Goal: Obtain resource: Download file/media

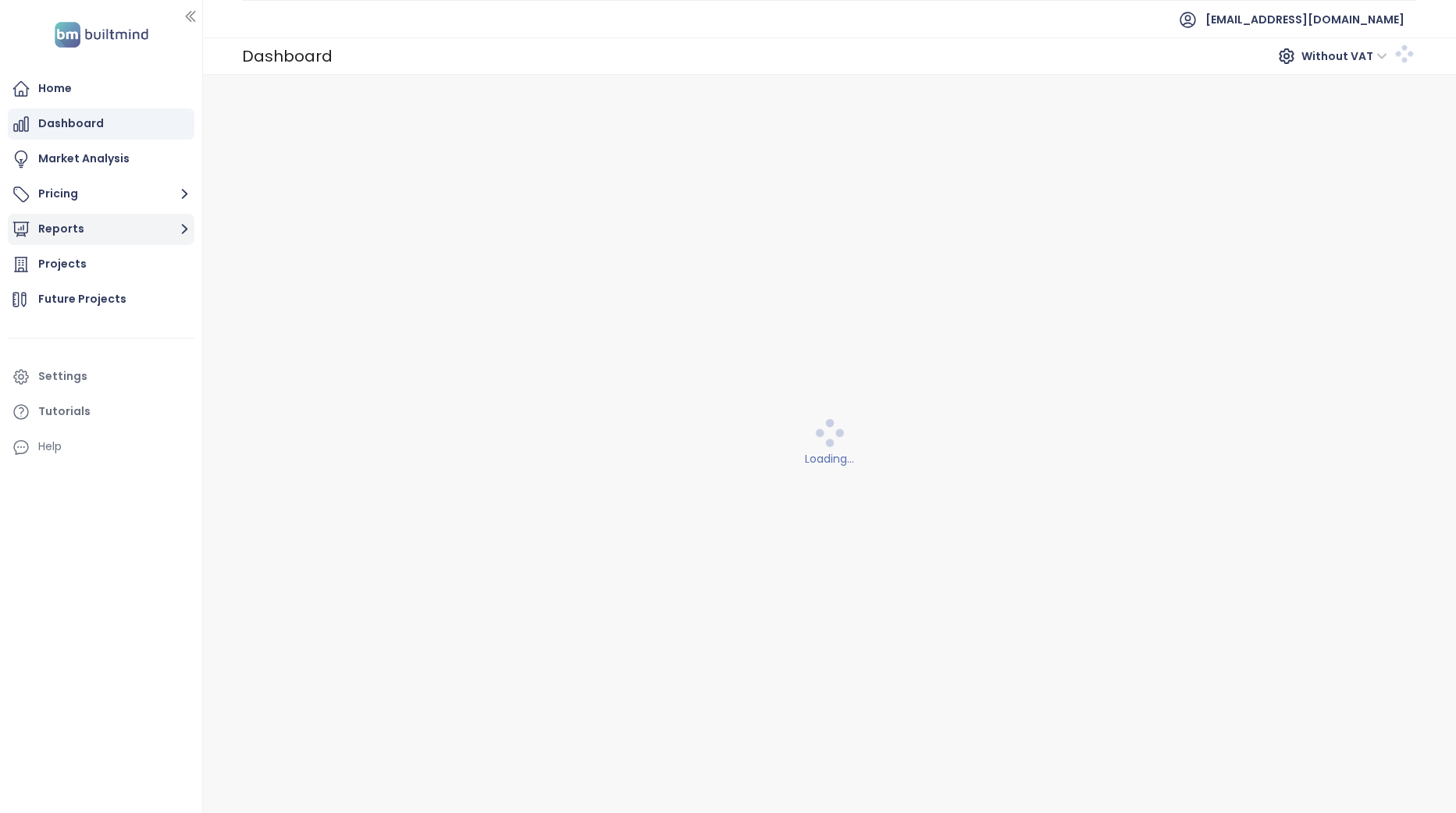
click at [104, 232] on button "Reports" at bounding box center [101, 229] width 186 height 31
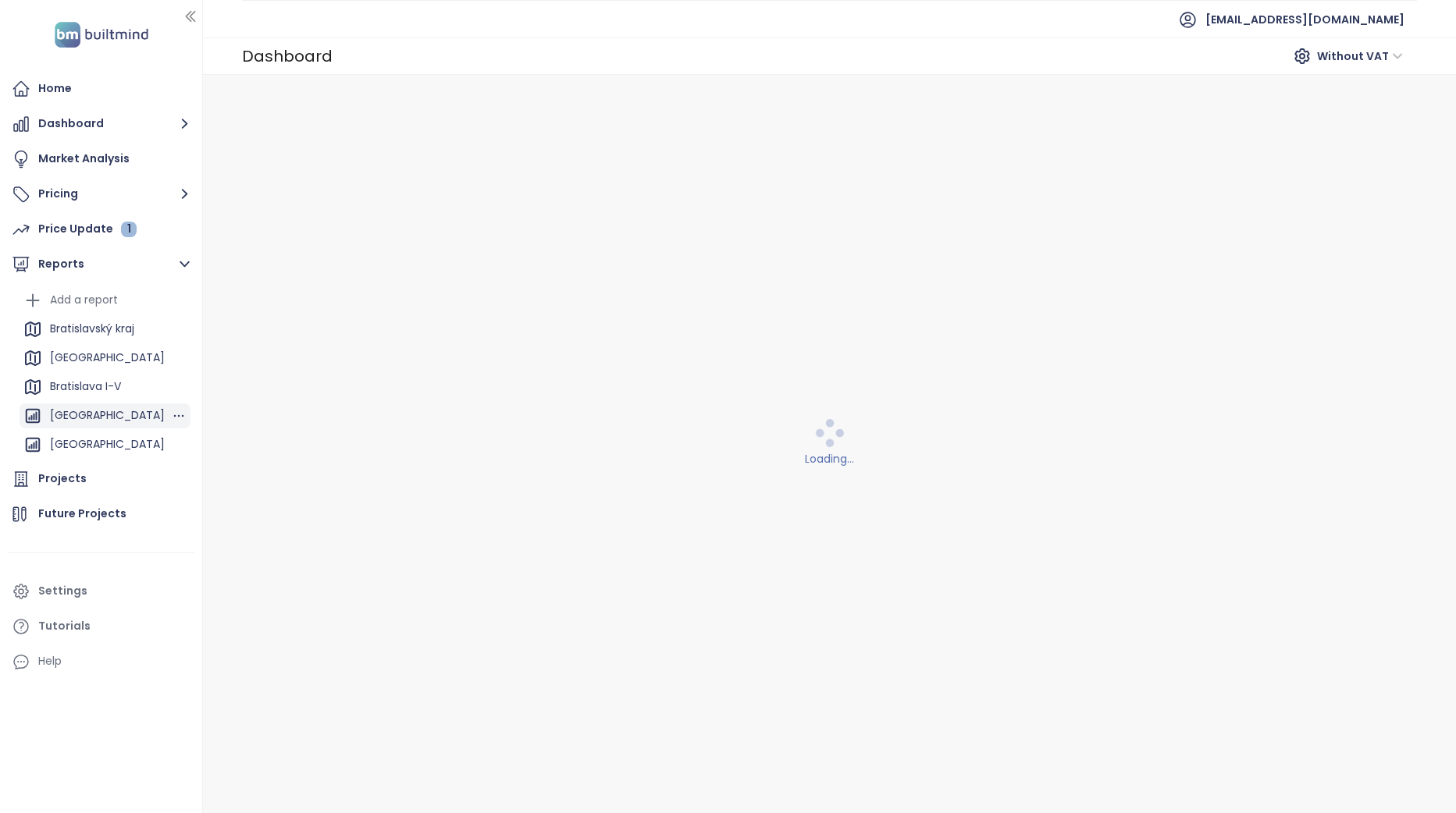
click at [97, 410] on div "[GEOGRAPHIC_DATA]" at bounding box center [107, 416] width 115 height 20
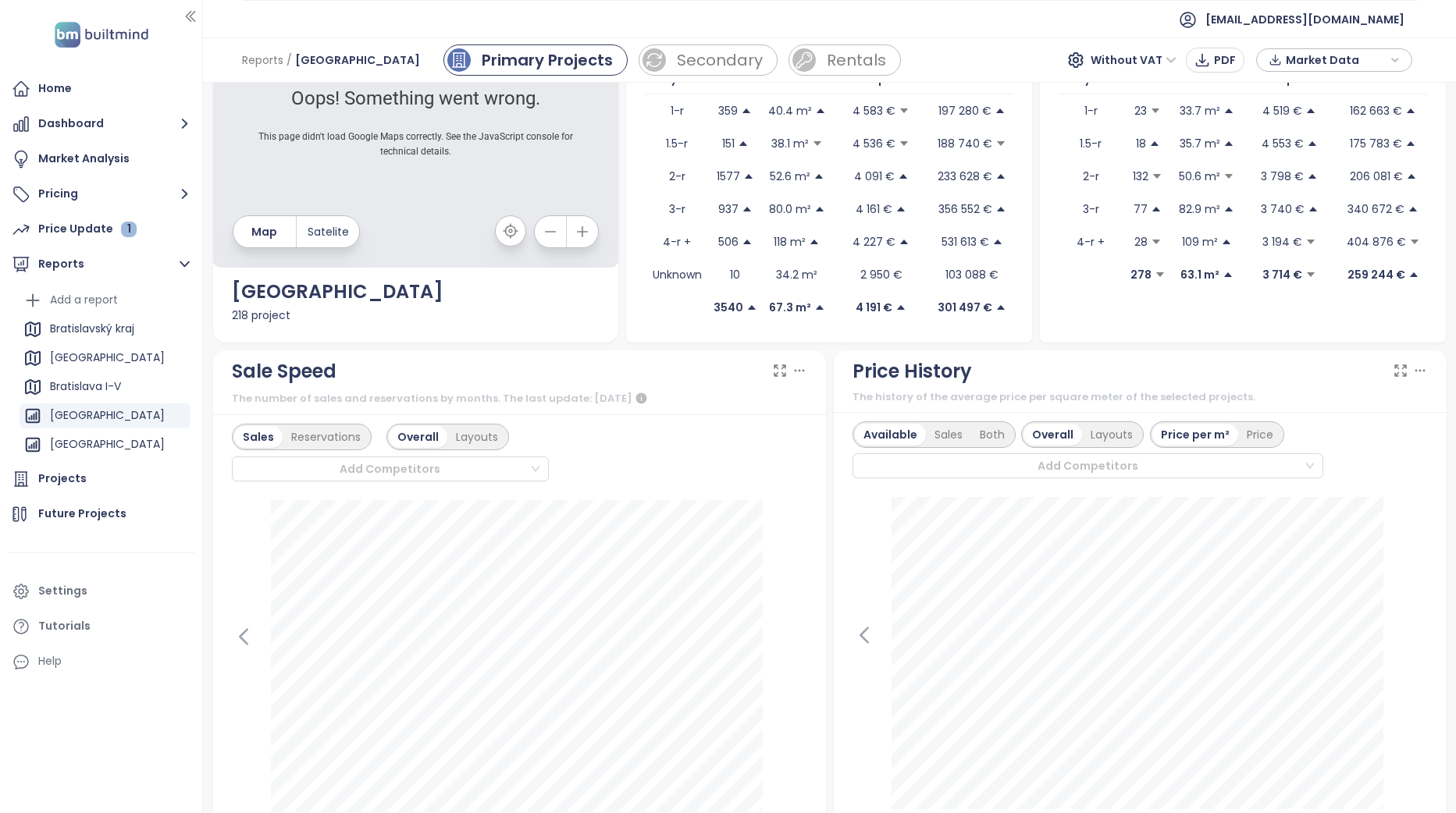
scroll to position [156, 0]
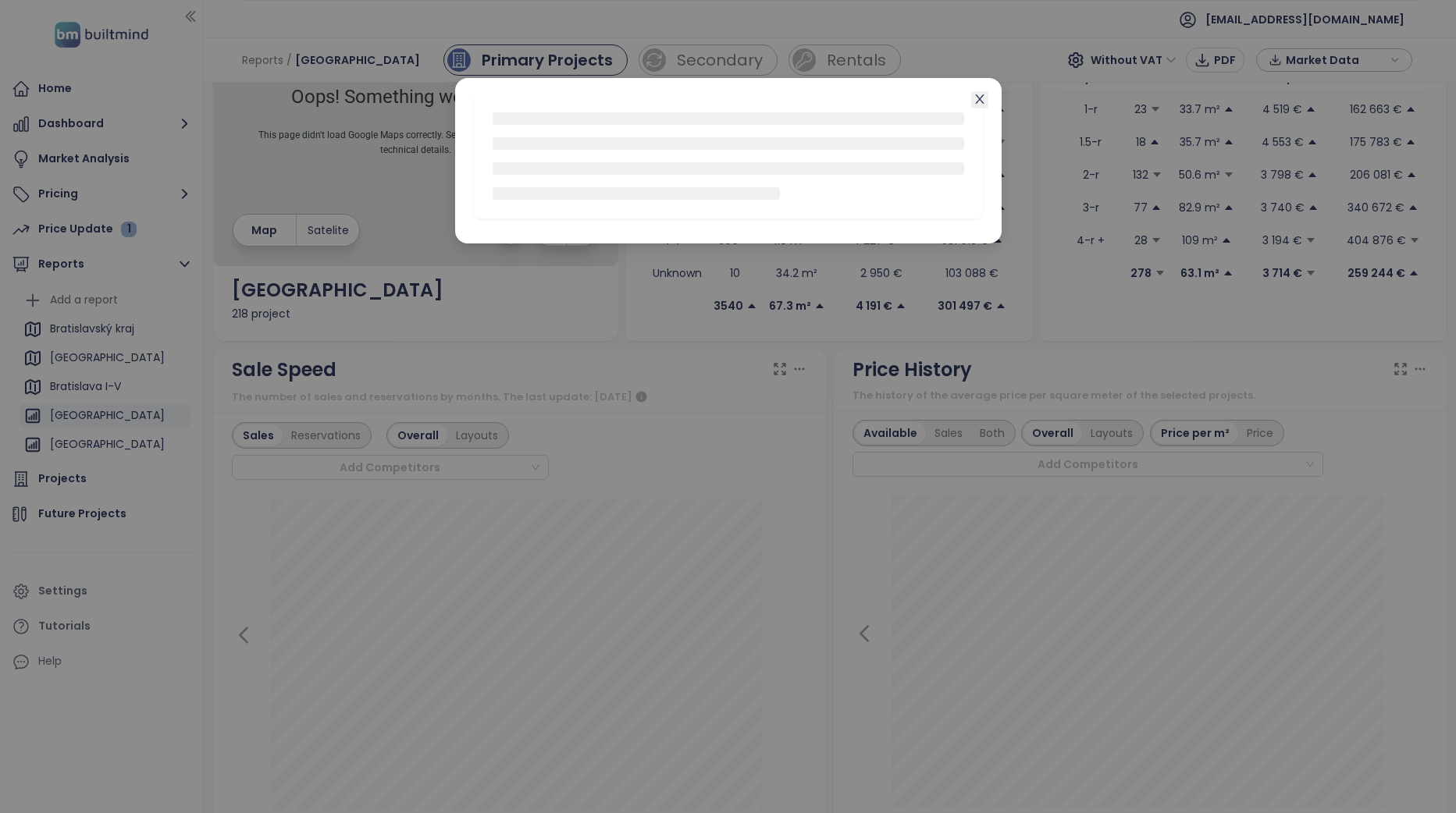
click at [981, 97] on icon "close" at bounding box center [980, 99] width 13 height 13
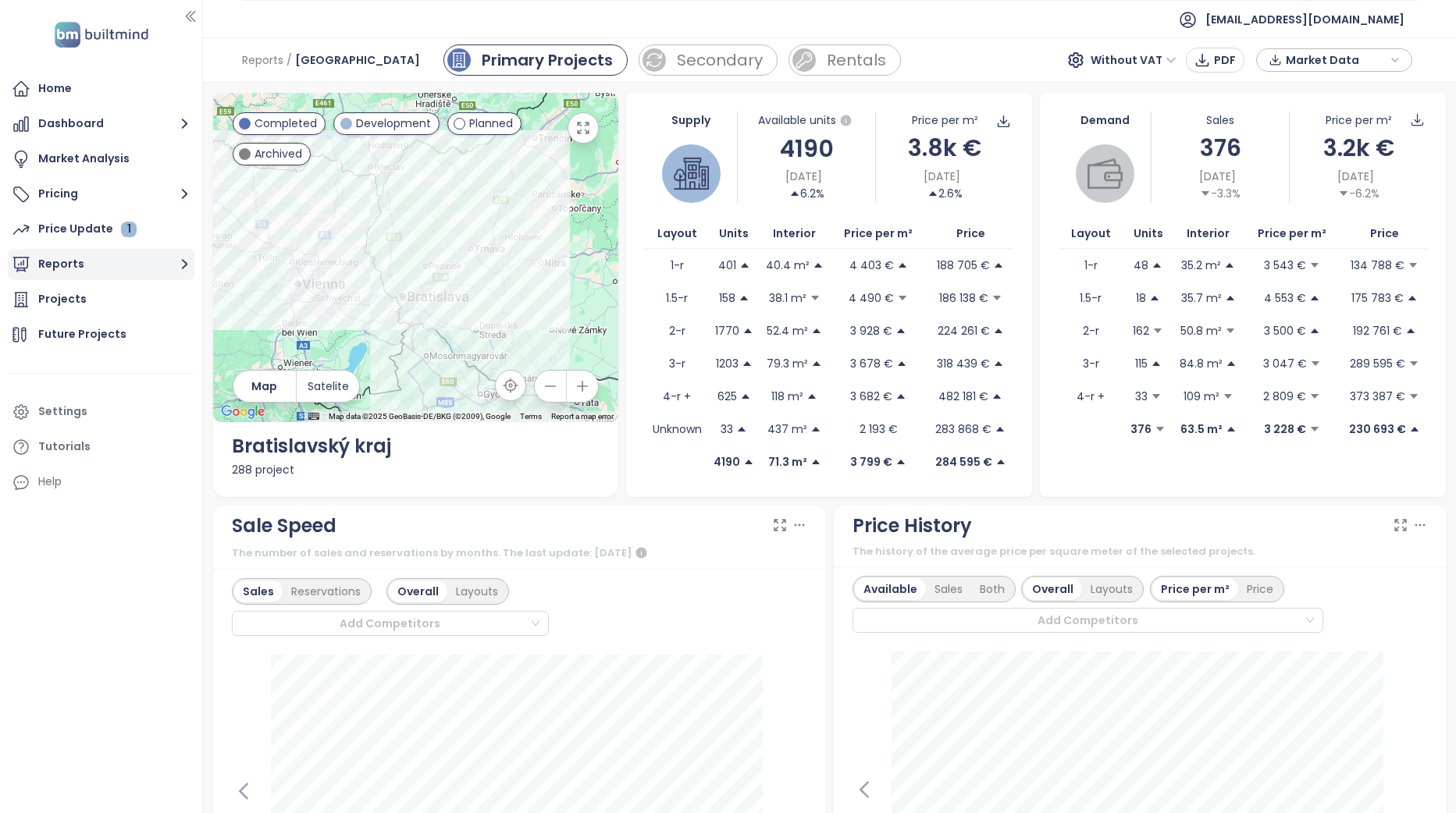
click at [108, 270] on button "Reports" at bounding box center [101, 265] width 186 height 31
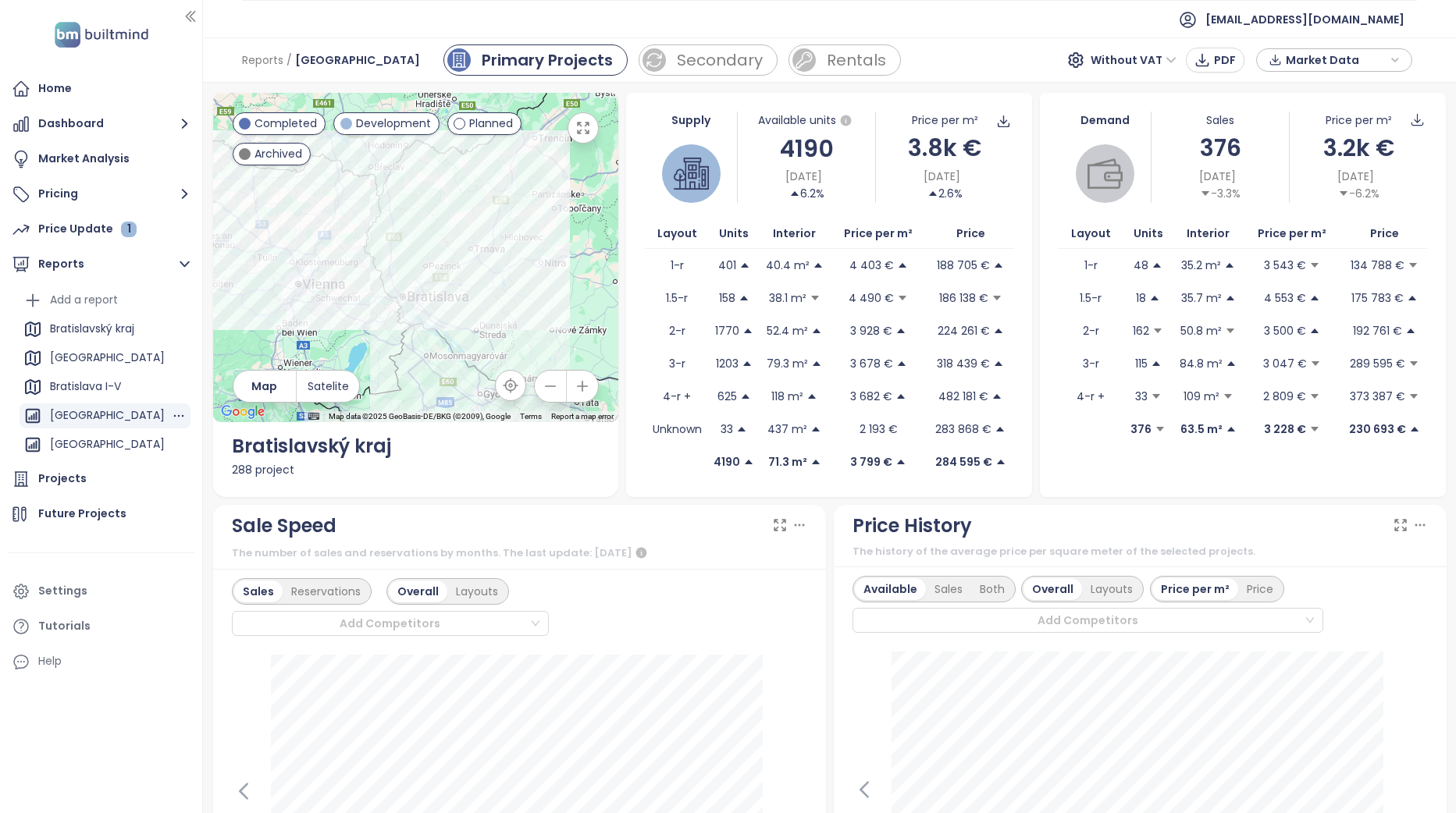
click at [112, 415] on div "[GEOGRAPHIC_DATA]" at bounding box center [107, 416] width 115 height 20
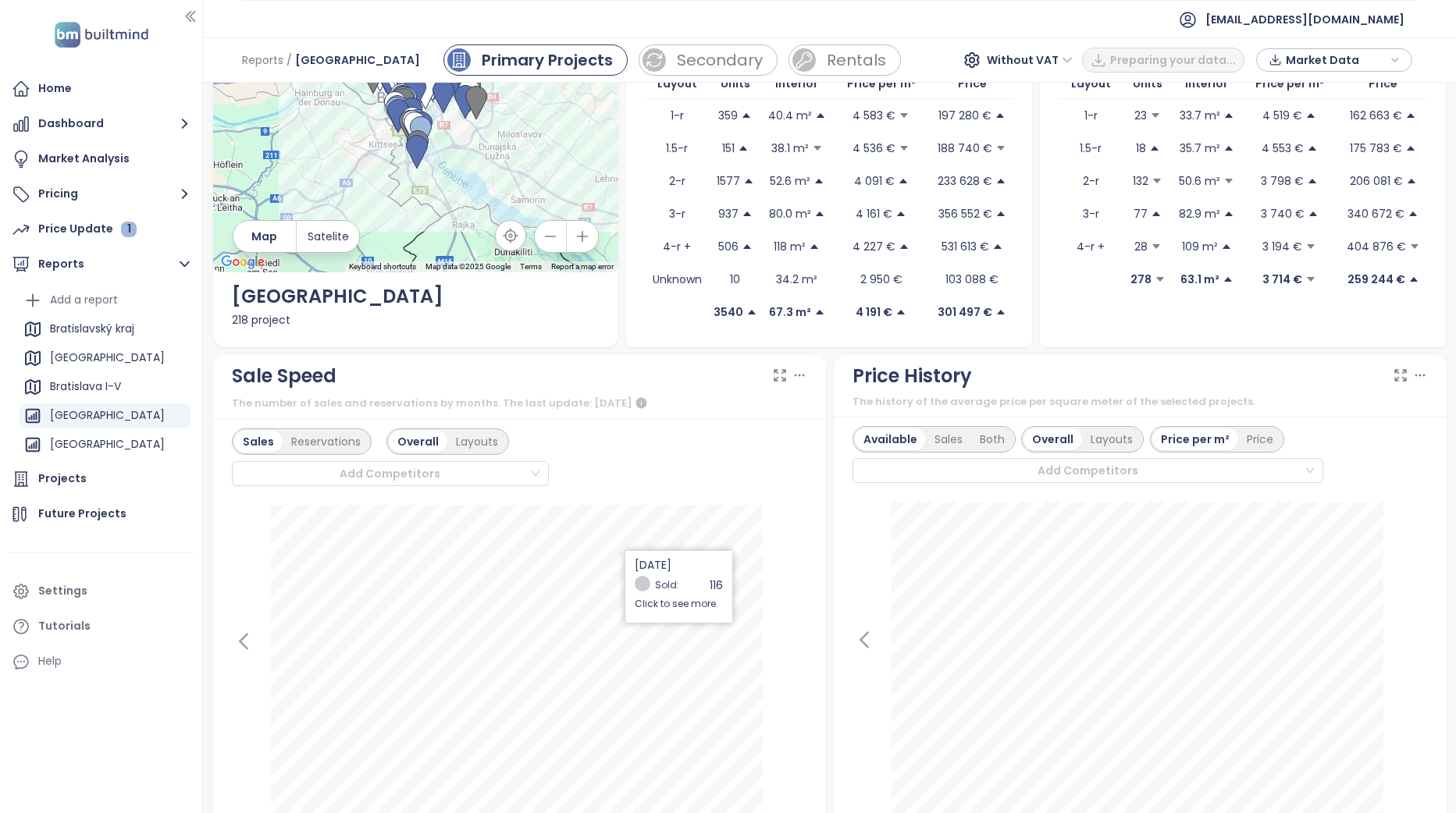
scroll to position [156, 0]
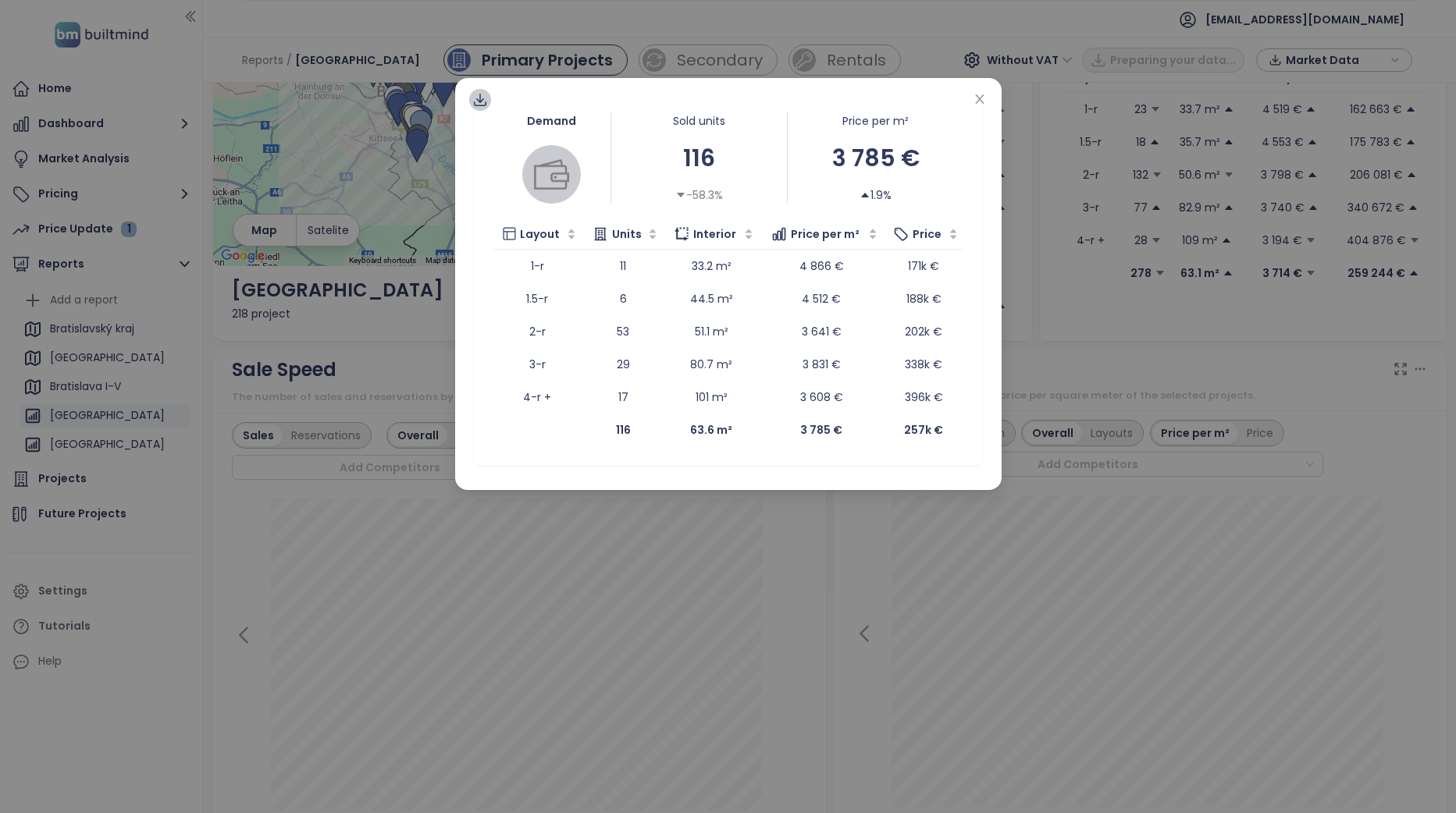
click at [470, 105] on div at bounding box center [480, 100] width 22 height 22
click at [510, 195] on span "Data as XLSX" at bounding box center [492, 192] width 77 height 18
click at [997, 132] on div "Demand Sold units 116 -58.3% Price per m² 3 785 € 1.9% Layout Units Interior Pr…" at bounding box center [728, 284] width 546 height 412
click at [982, 99] on icon "close" at bounding box center [980, 99] width 13 height 13
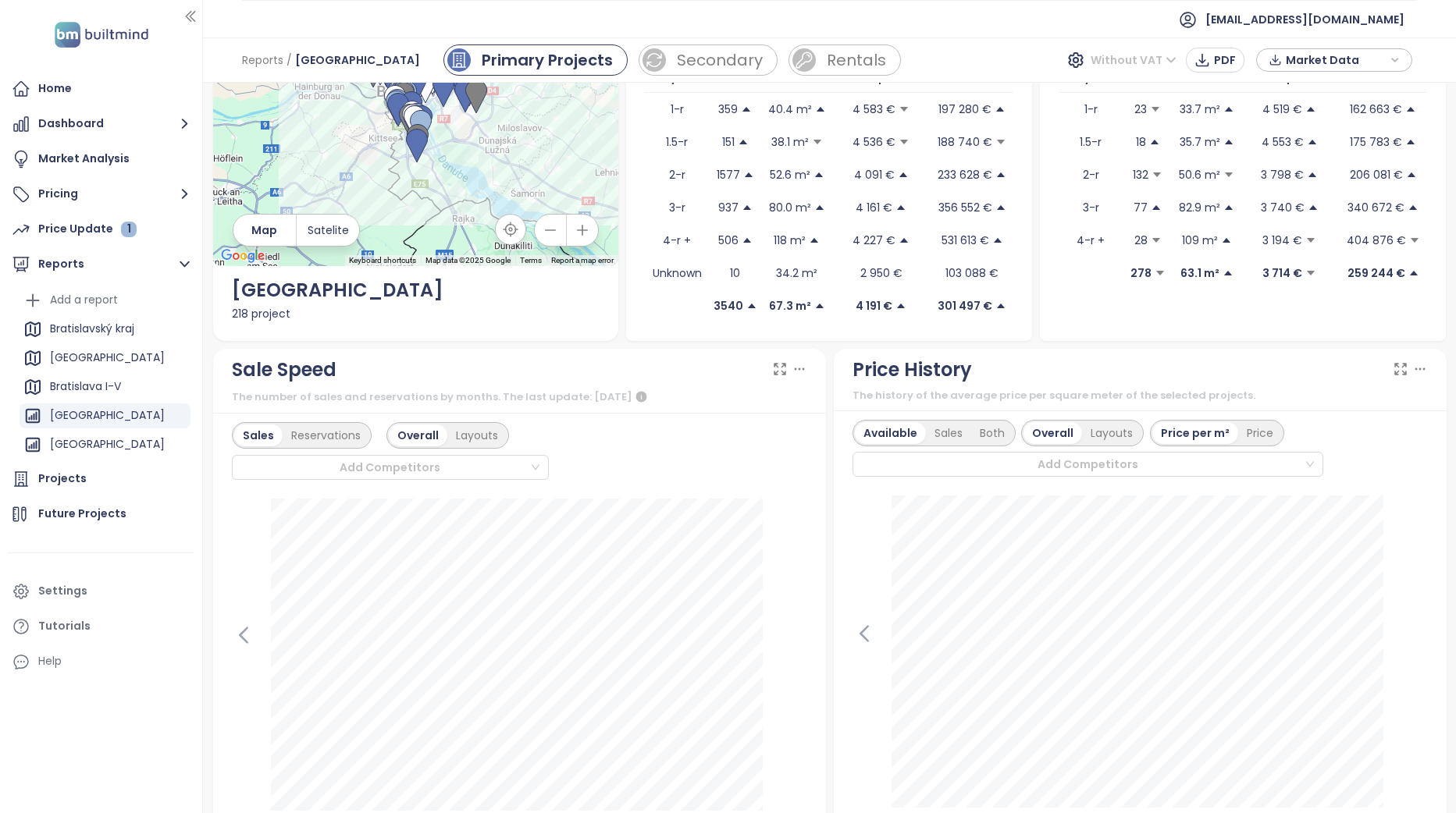
click at [1168, 62] on span "Without VAT" at bounding box center [1134, 60] width 86 height 24
click at [1150, 87] on div "With VAT" at bounding box center [1139, 91] width 73 height 18
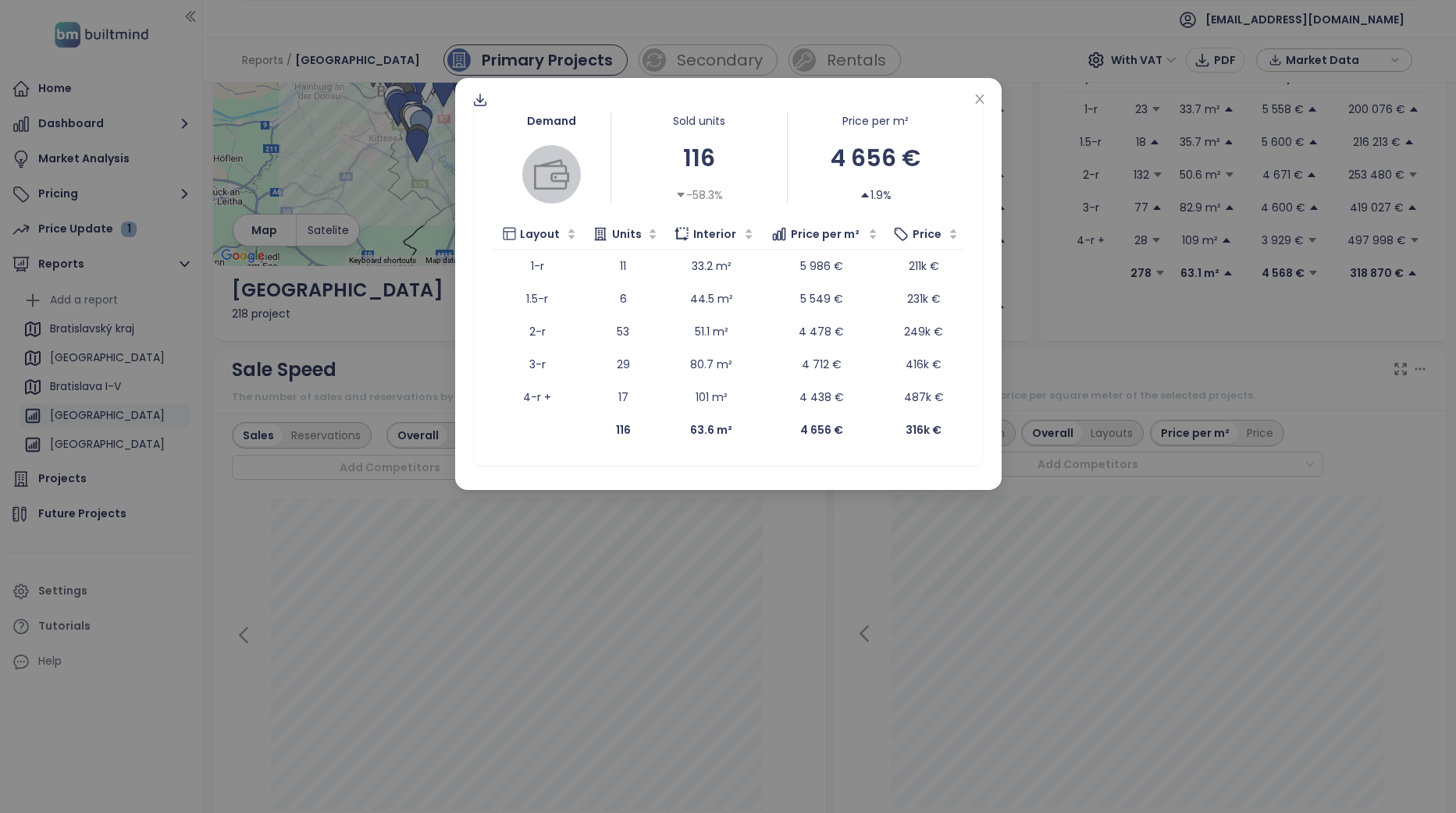
click at [498, 189] on div at bounding box center [551, 175] width 118 height 59
click at [478, 106] on icon at bounding box center [480, 103] width 13 height 5
click at [496, 189] on span "Data as XLSX" at bounding box center [492, 192] width 77 height 18
drag, startPoint x: 976, startPoint y: 96, endPoint x: 951, endPoint y: 124, distance: 37.5
click at [977, 96] on icon "close" at bounding box center [980, 99] width 13 height 13
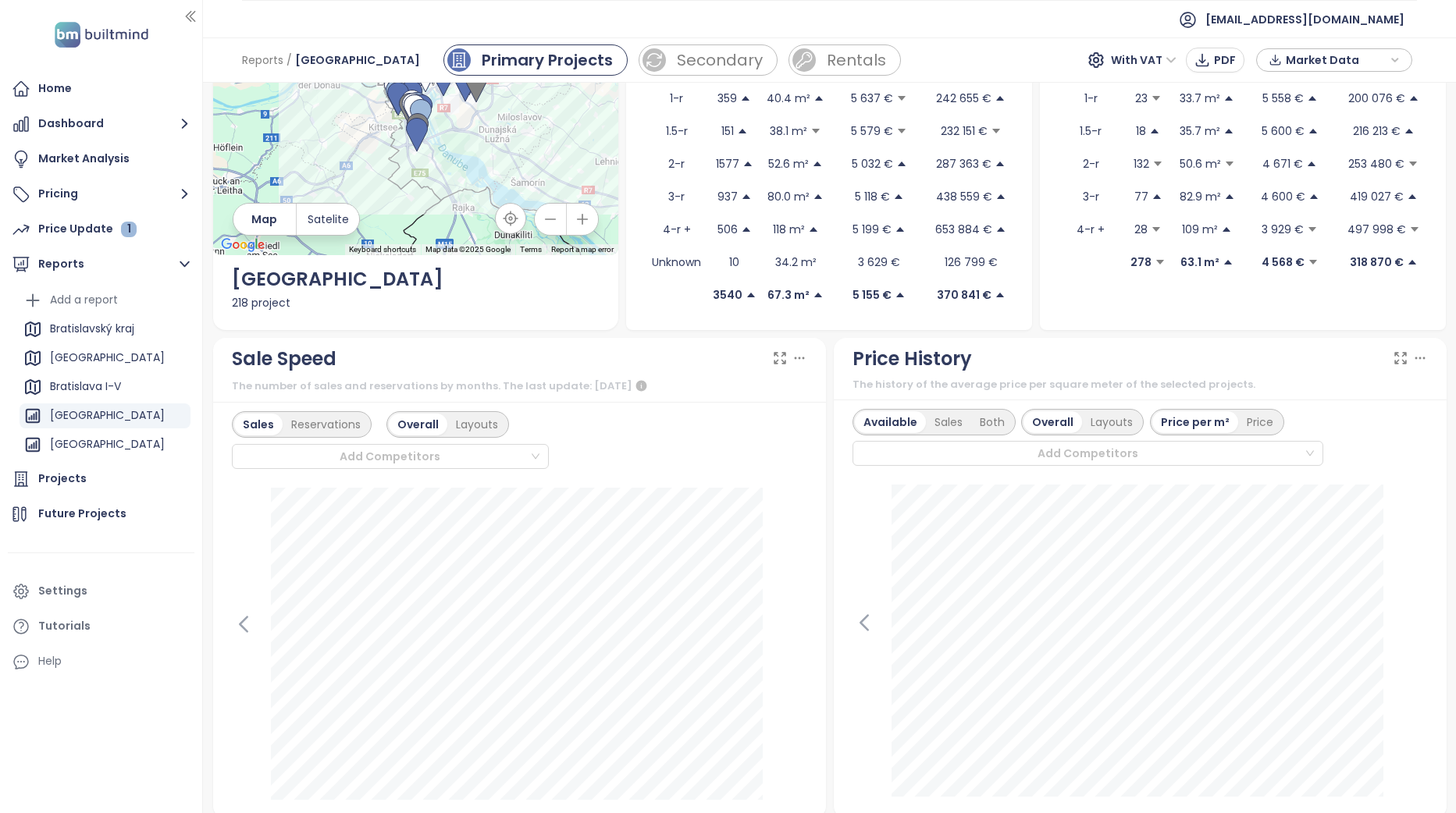
scroll to position [312, 0]
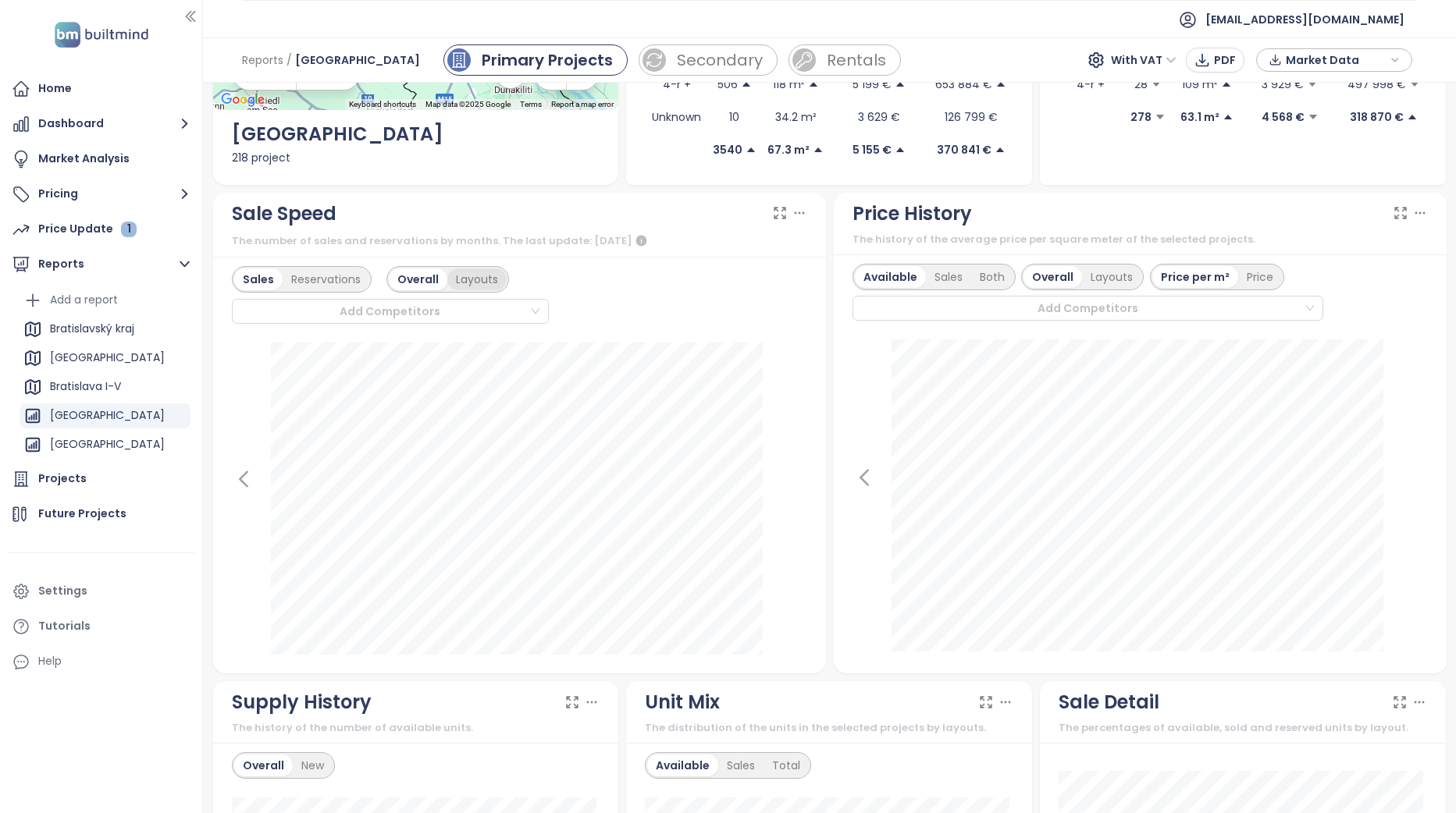
click at [470, 277] on div "Layouts" at bounding box center [477, 279] width 59 height 22
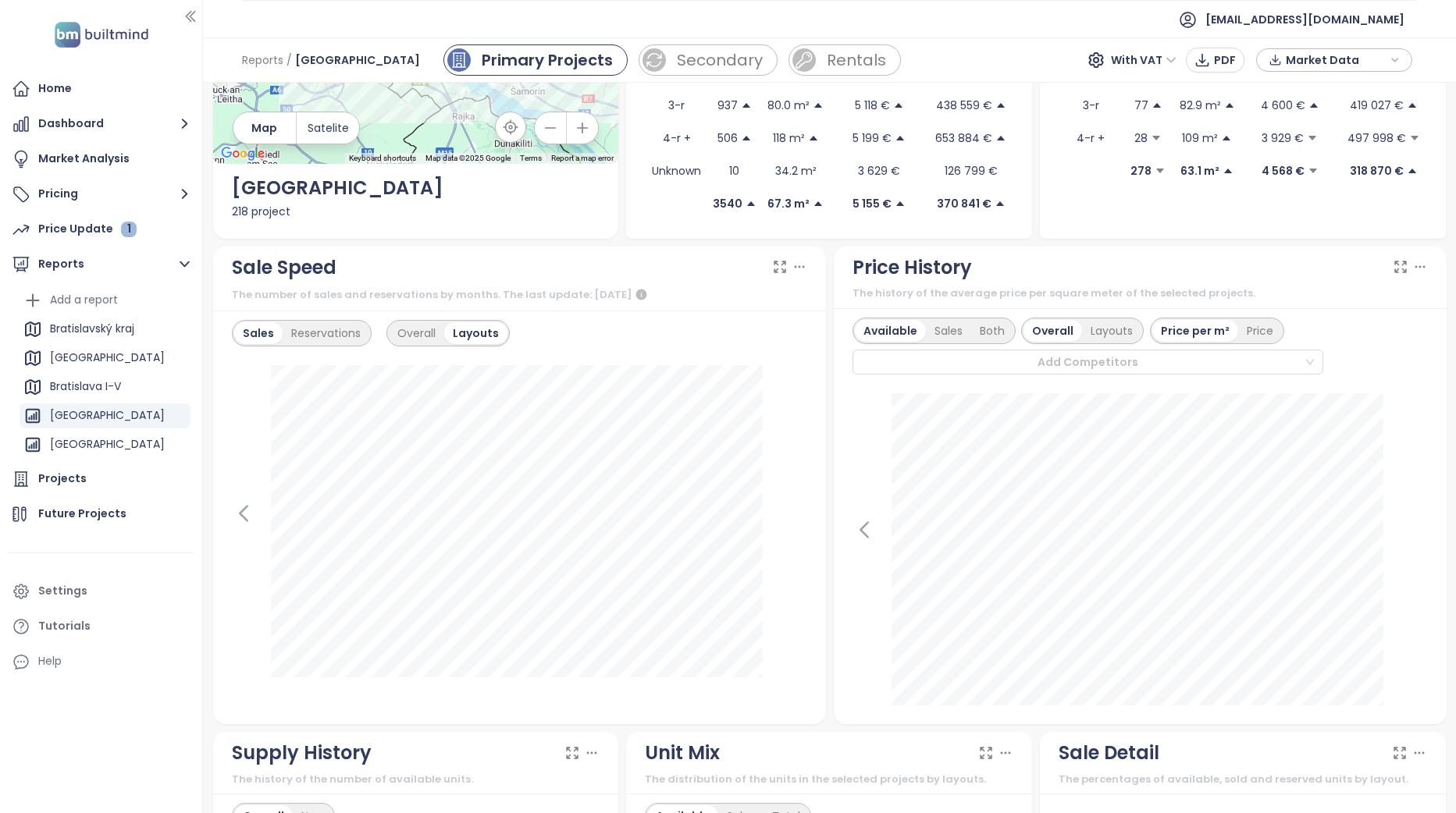
scroll to position [234, 0]
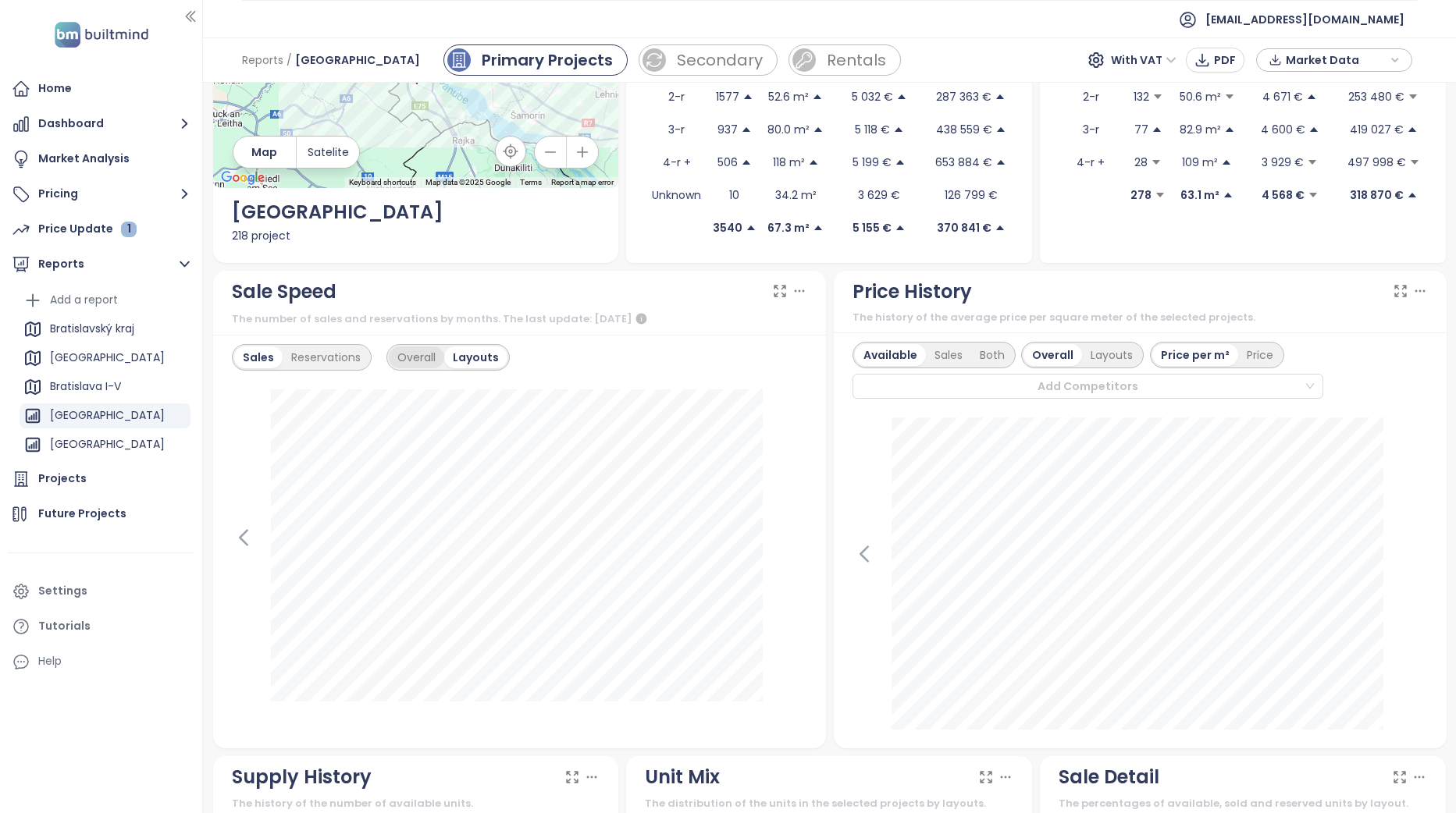
click at [423, 360] on div "Overall" at bounding box center [416, 357] width 56 height 22
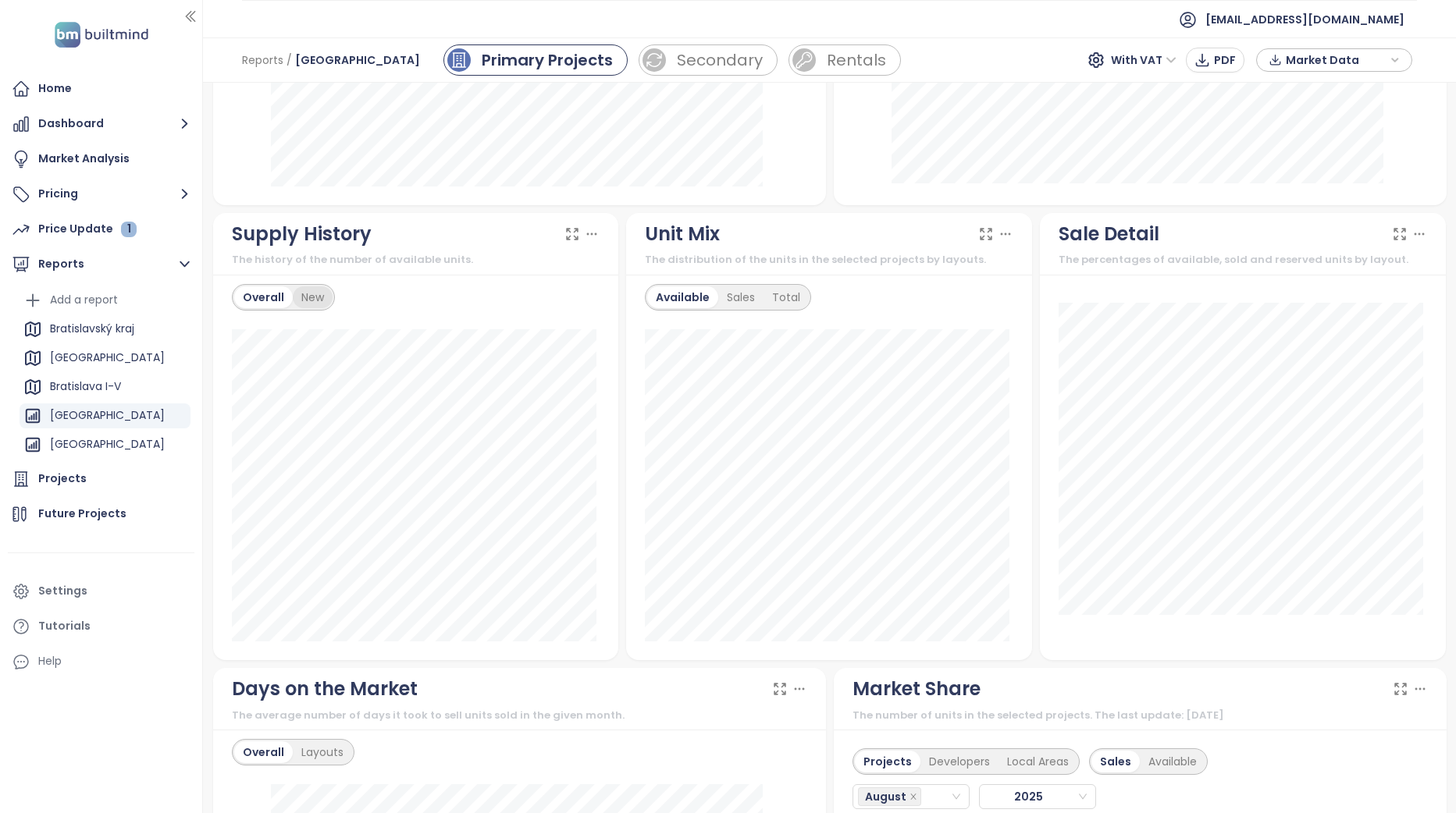
click at [320, 299] on div "New" at bounding box center [312, 297] width 40 height 22
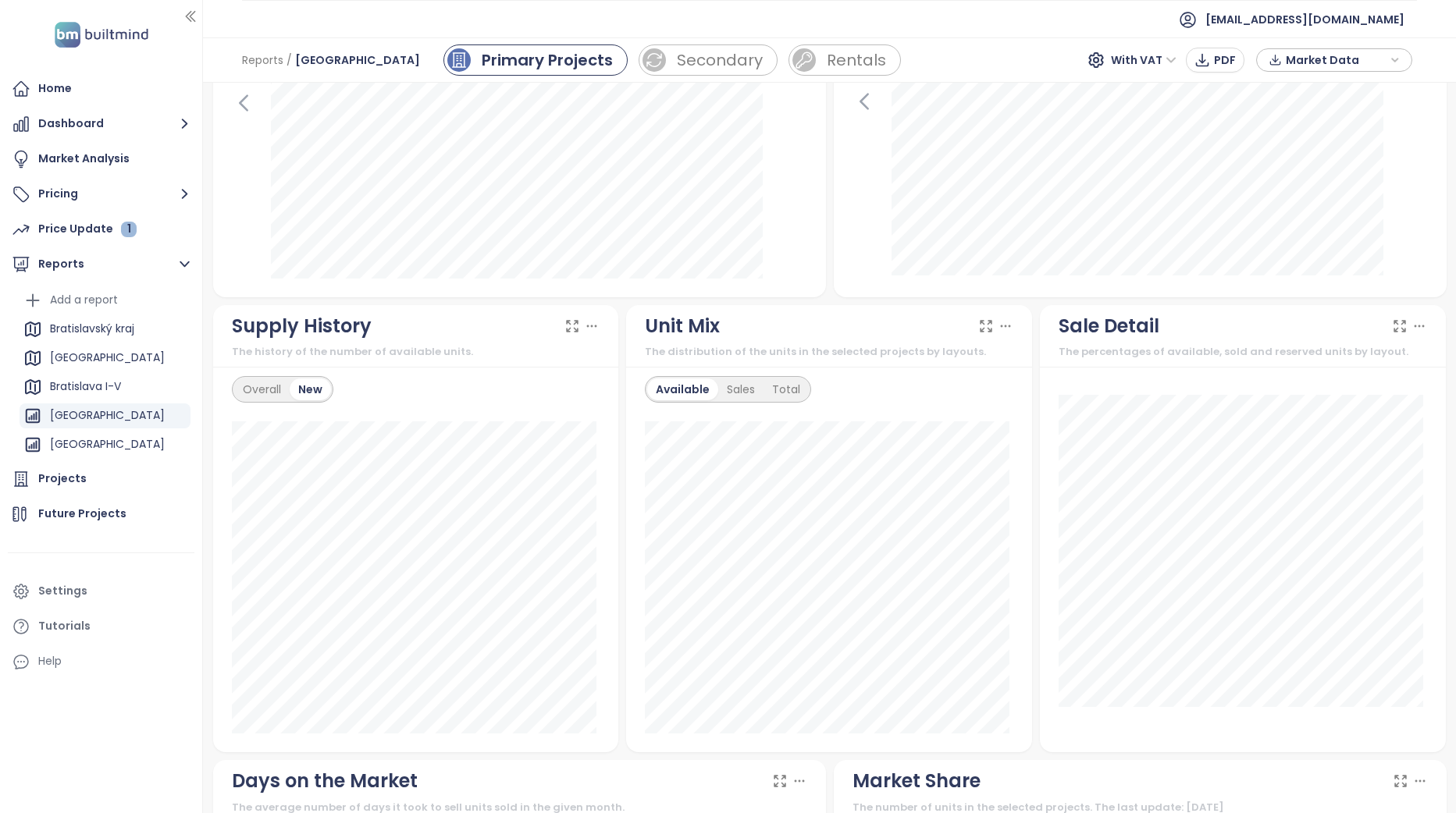
scroll to position [546, 0]
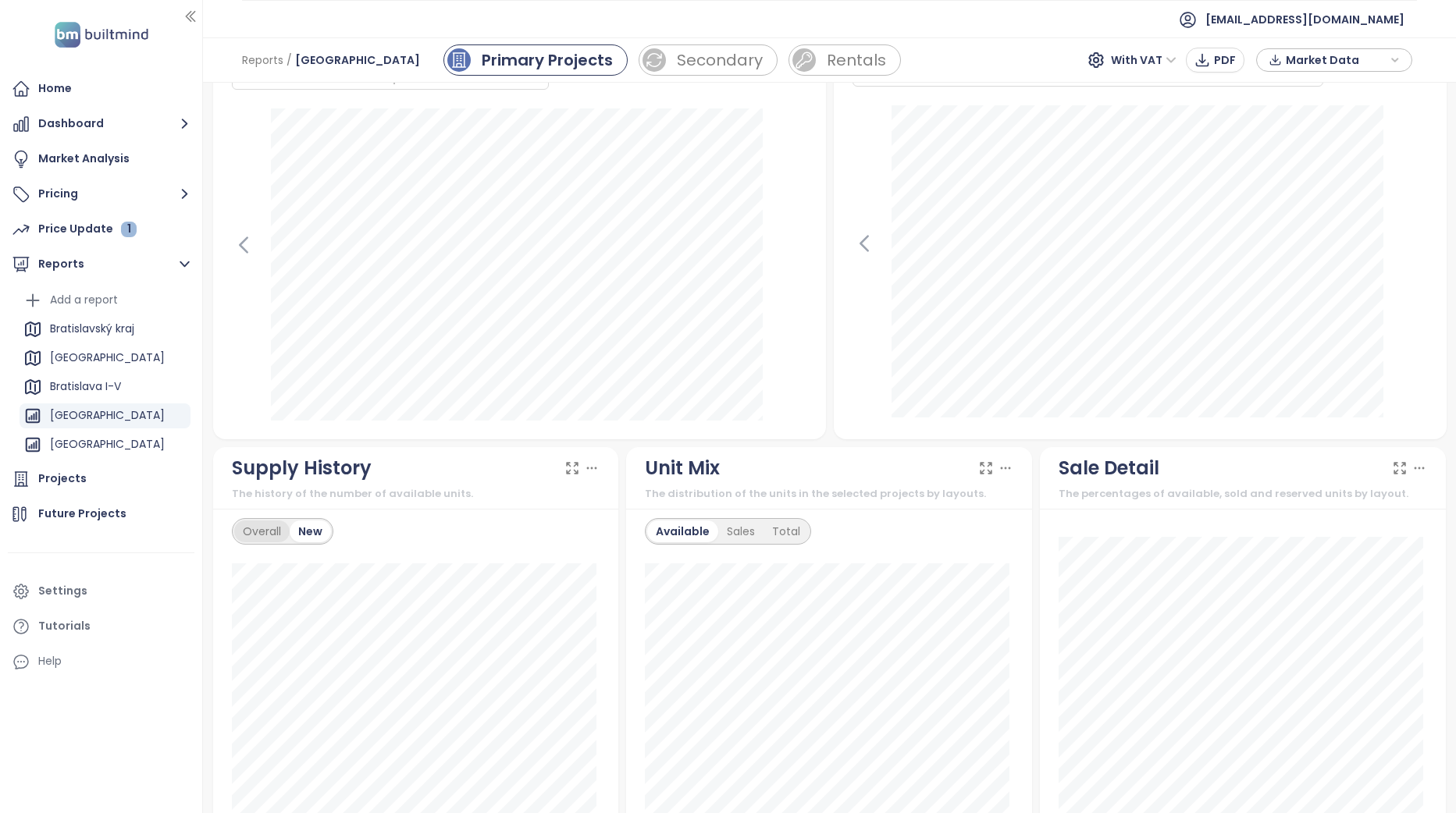
click at [270, 529] on div "Overall" at bounding box center [262, 532] width 56 height 22
